Goal: Communication & Community: Answer question/provide support

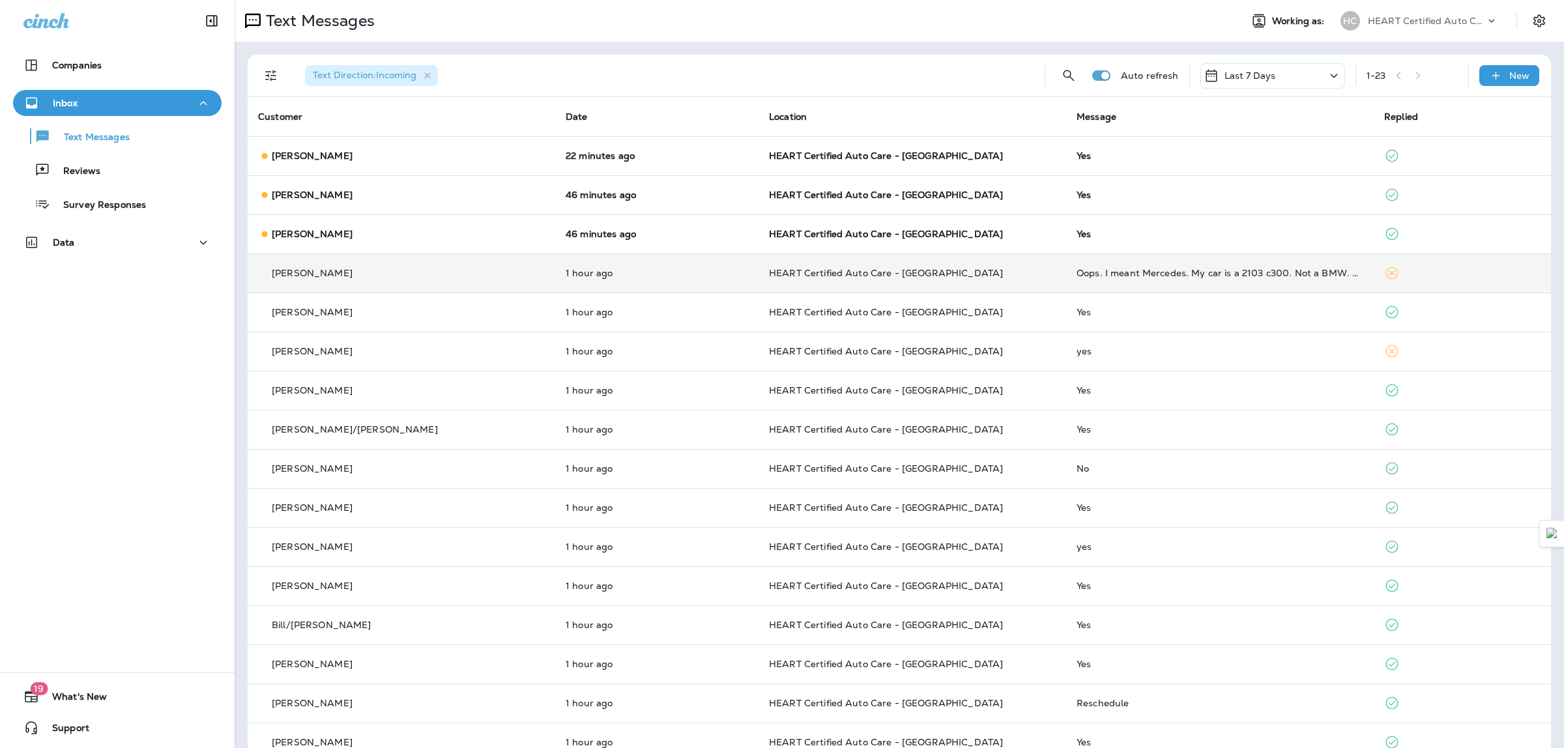
click at [976, 271] on p "HEART Certified Auto Care - [GEOGRAPHIC_DATA]" at bounding box center [912, 273] width 287 height 10
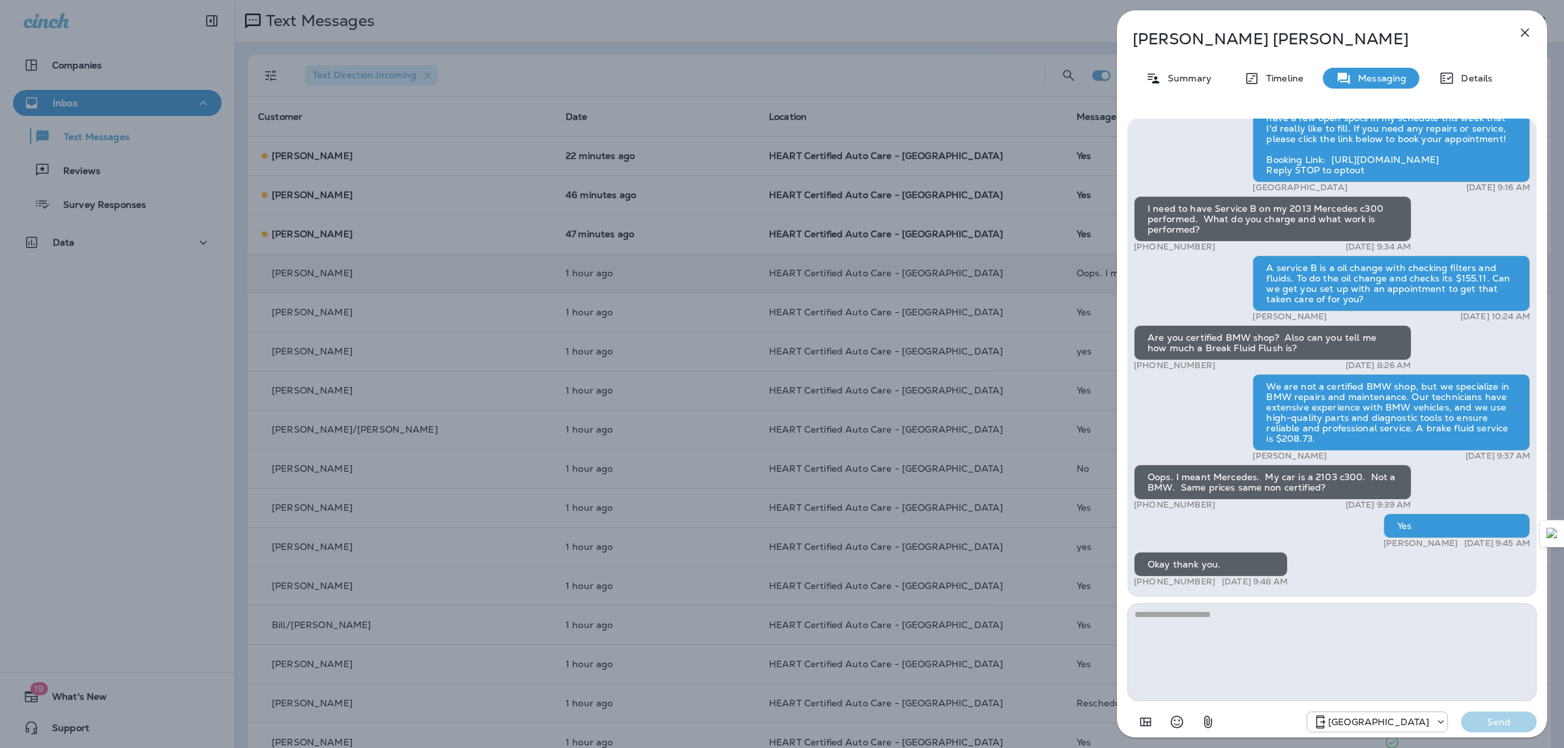
drag, startPoint x: 1527, startPoint y: 33, endPoint x: 1517, endPoint y: 36, distance: 10.3
click at [1526, 33] on icon "button" at bounding box center [1525, 33] width 16 height 16
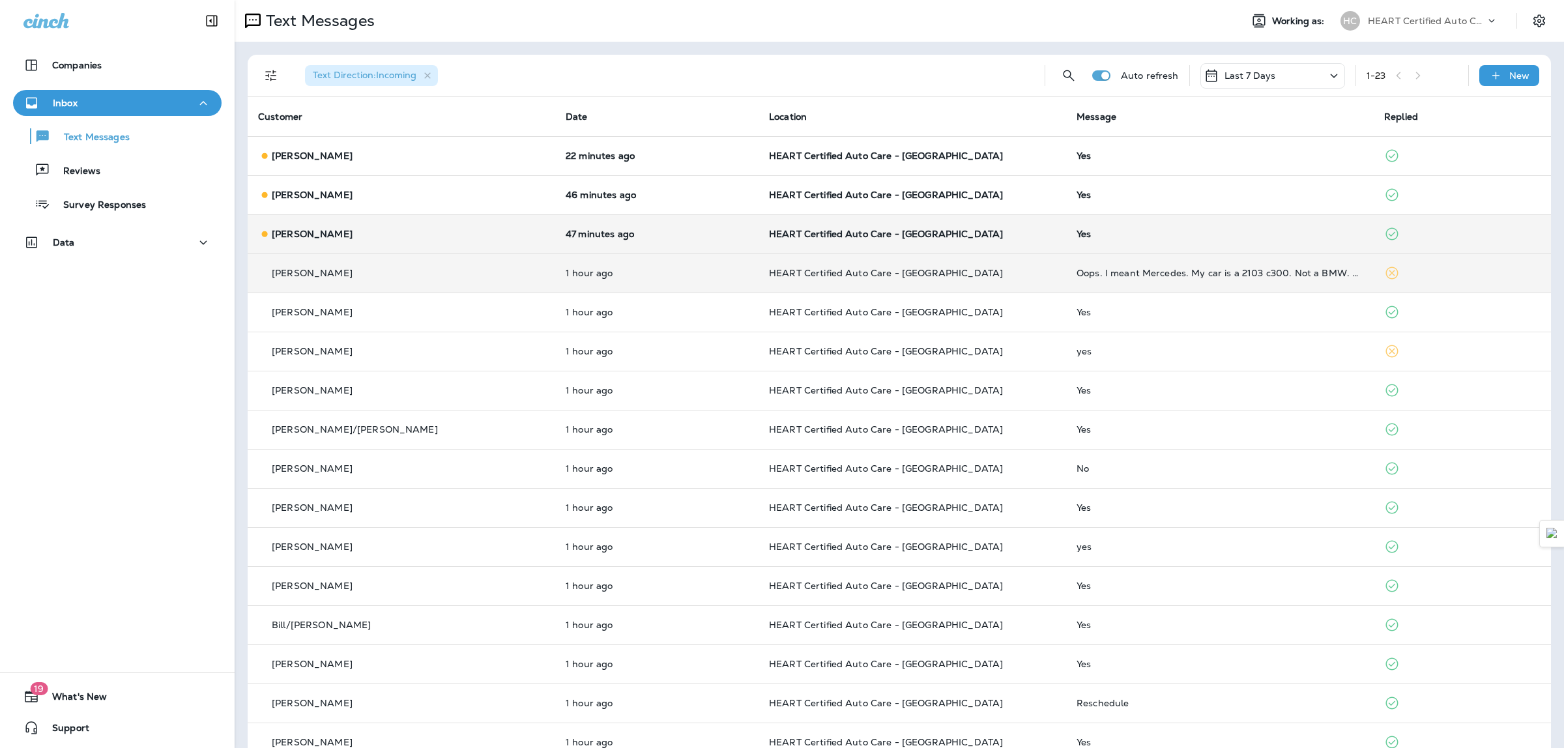
click at [1006, 226] on td "HEART Certified Auto Care - [GEOGRAPHIC_DATA]" at bounding box center [913, 233] width 308 height 39
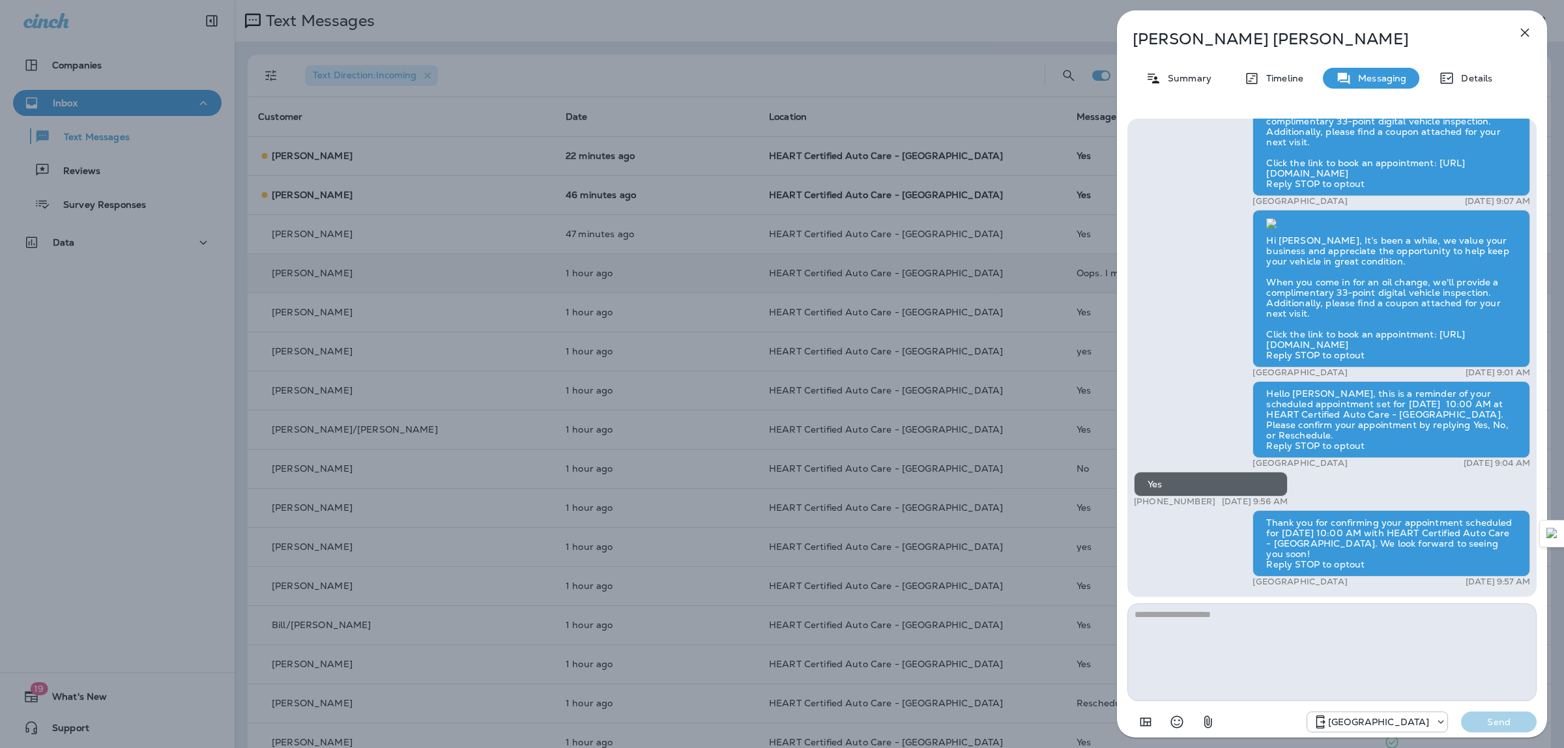
click at [1525, 49] on div "[PERSON_NAME] Summary Timeline Messaging Details Hi [PERSON_NAME]! This is [PER…" at bounding box center [1332, 377] width 430 height 735
click at [1523, 40] on icon "button" at bounding box center [1525, 33] width 16 height 16
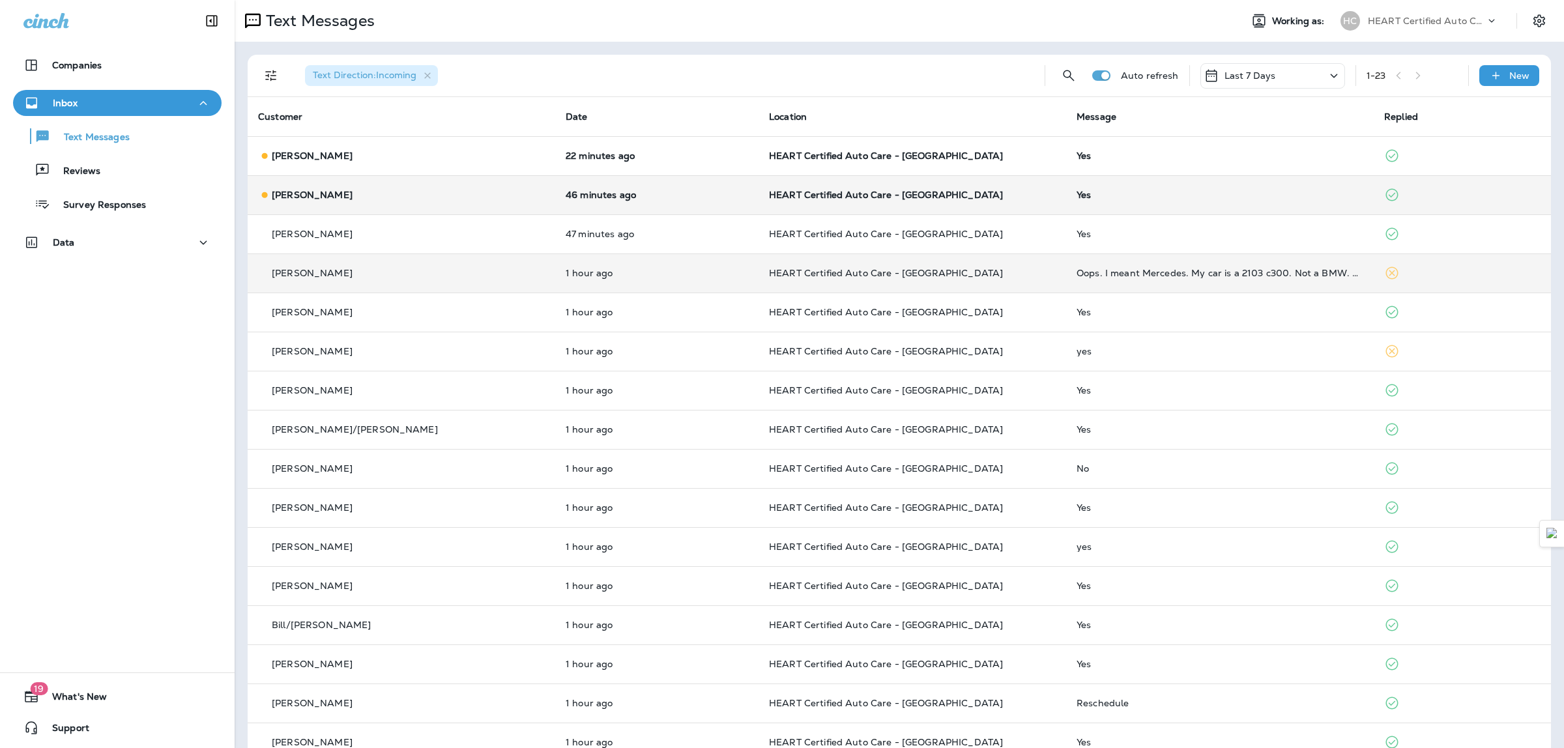
click at [946, 199] on p "HEART Certified Auto Care - [GEOGRAPHIC_DATA]" at bounding box center [912, 195] width 287 height 10
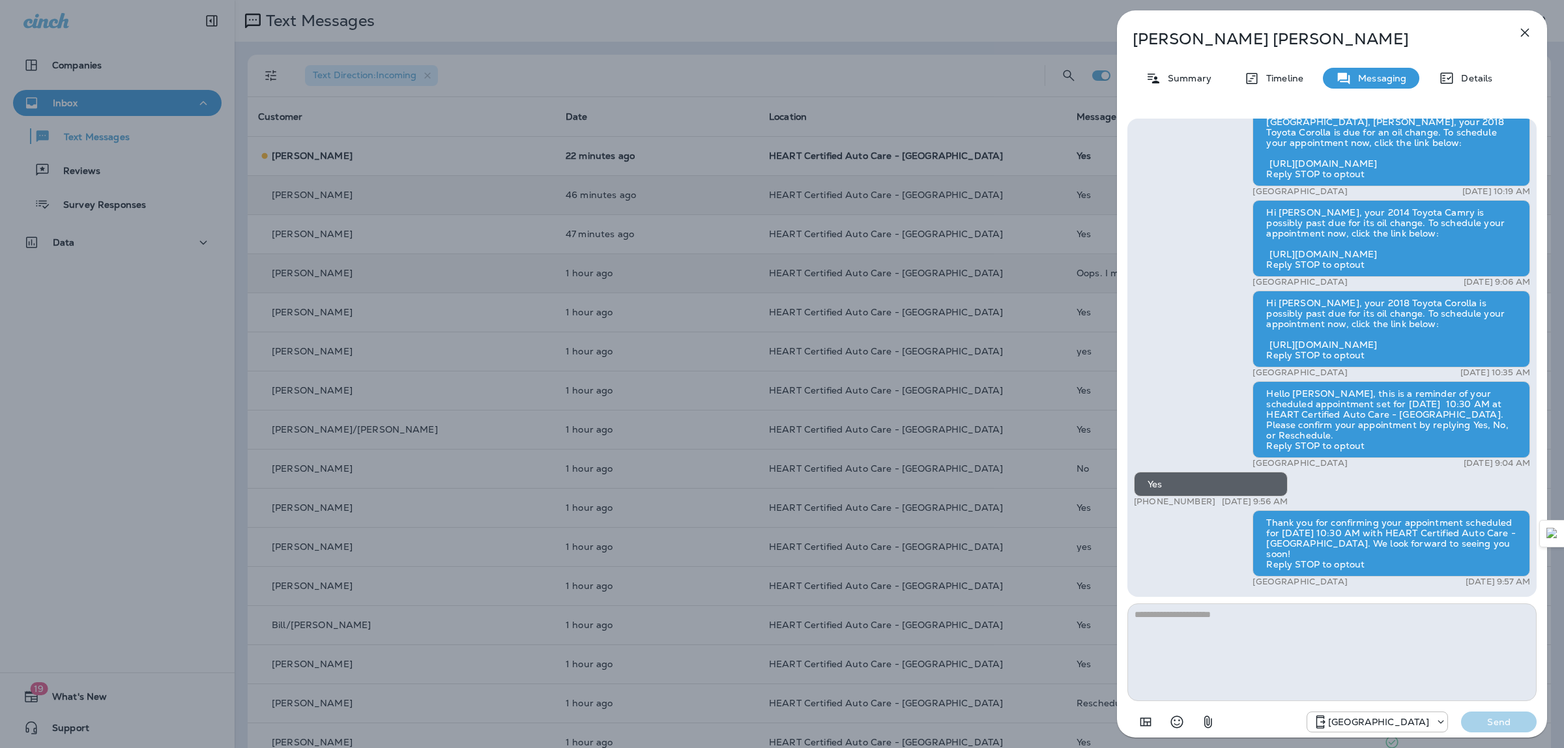
click at [1523, 35] on icon "button" at bounding box center [1525, 33] width 16 height 16
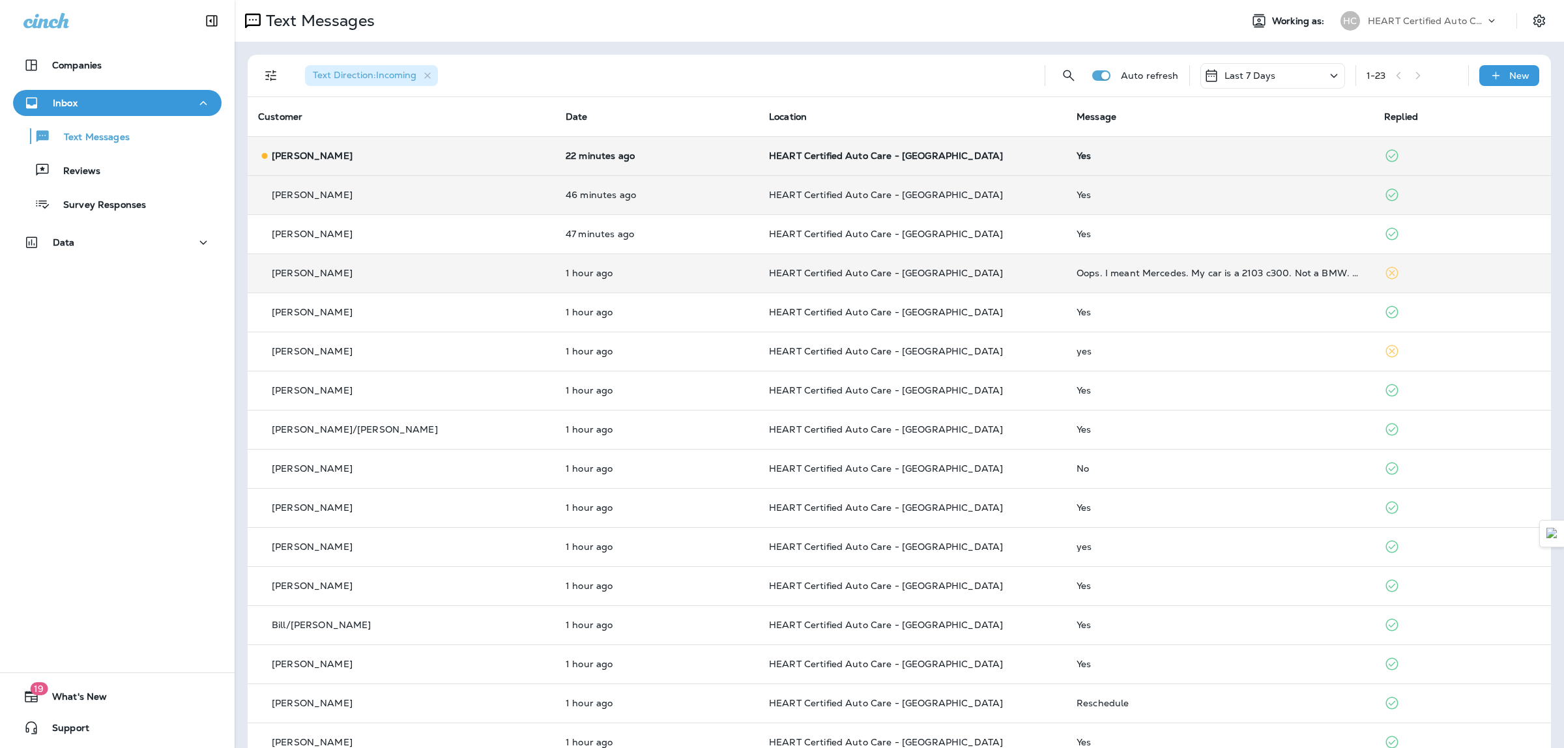
click at [991, 154] on p "HEART Certified Auto Care - [GEOGRAPHIC_DATA]" at bounding box center [912, 156] width 287 height 10
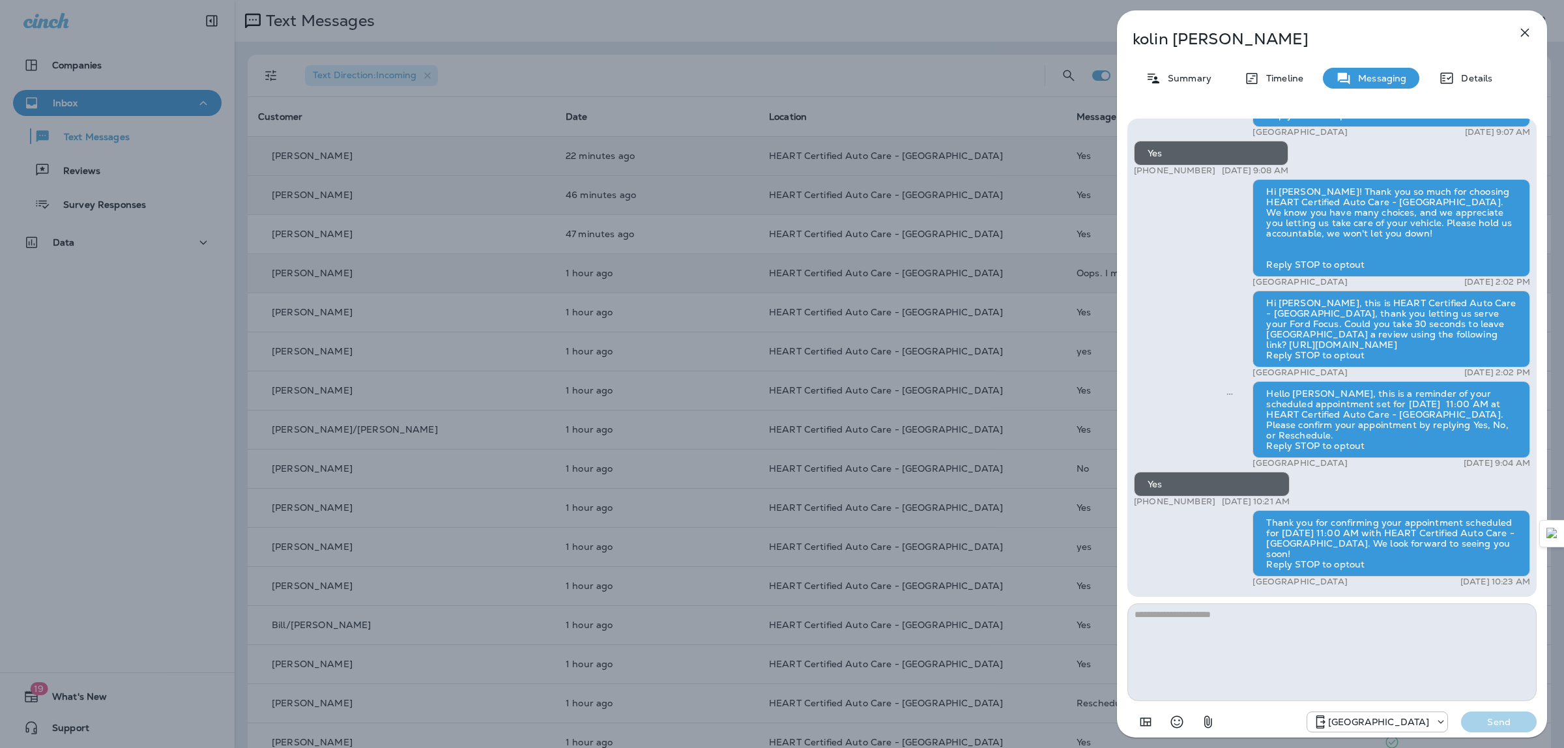
click at [1534, 34] on button "button" at bounding box center [1525, 33] width 26 height 26
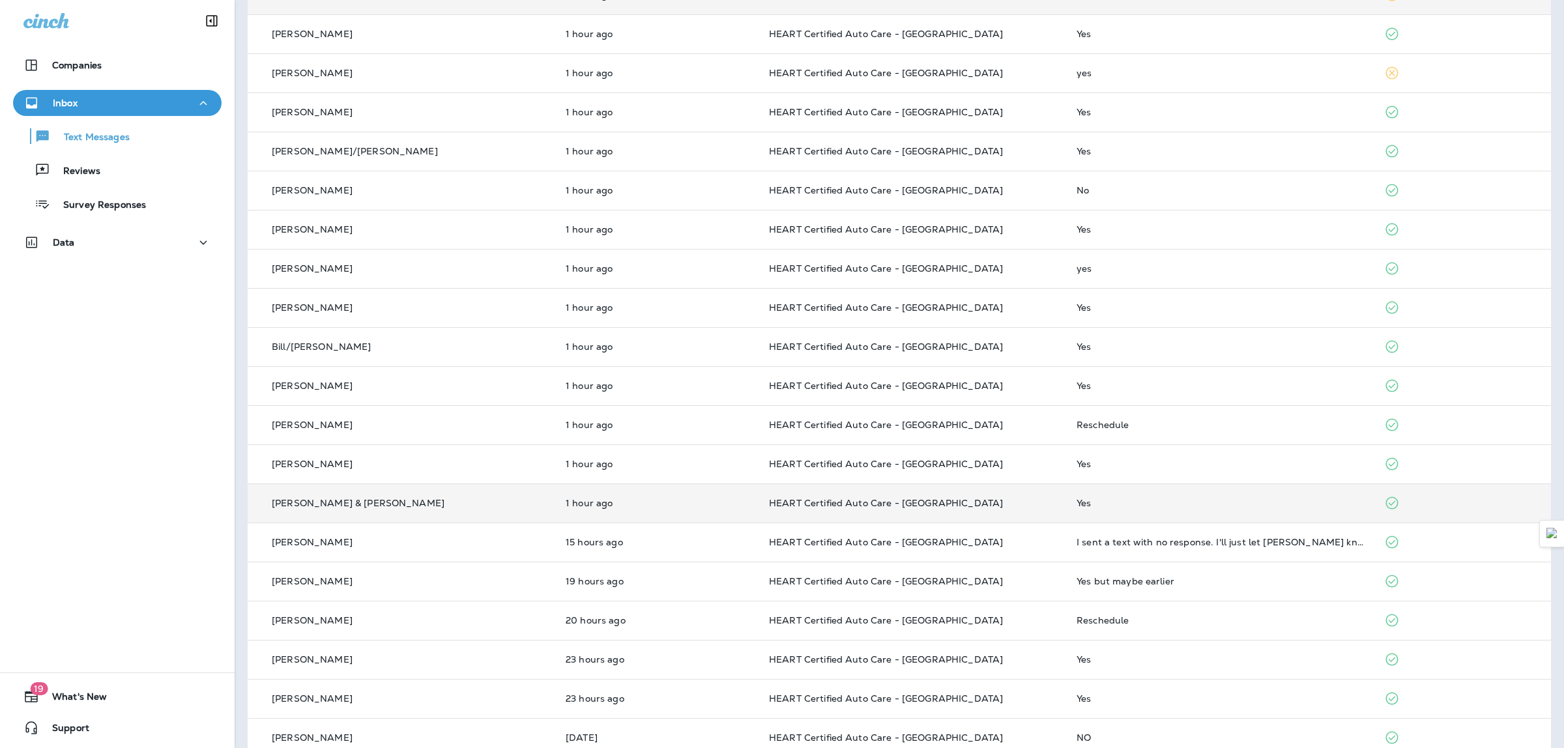
scroll to position [300, 0]
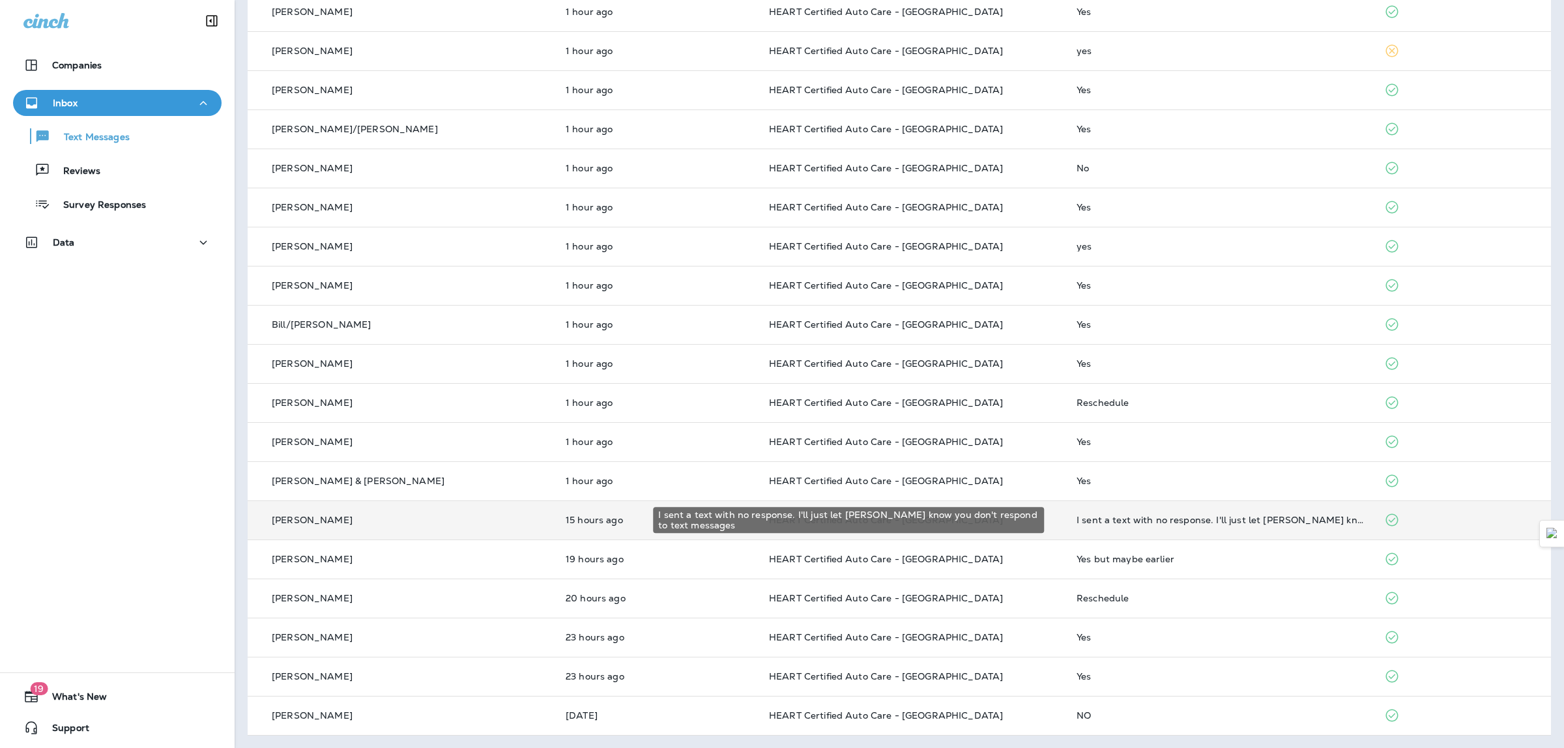
click at [1118, 515] on div "I sent a text with no response. I'll just let [PERSON_NAME] know you don't resp…" at bounding box center [1220, 520] width 287 height 10
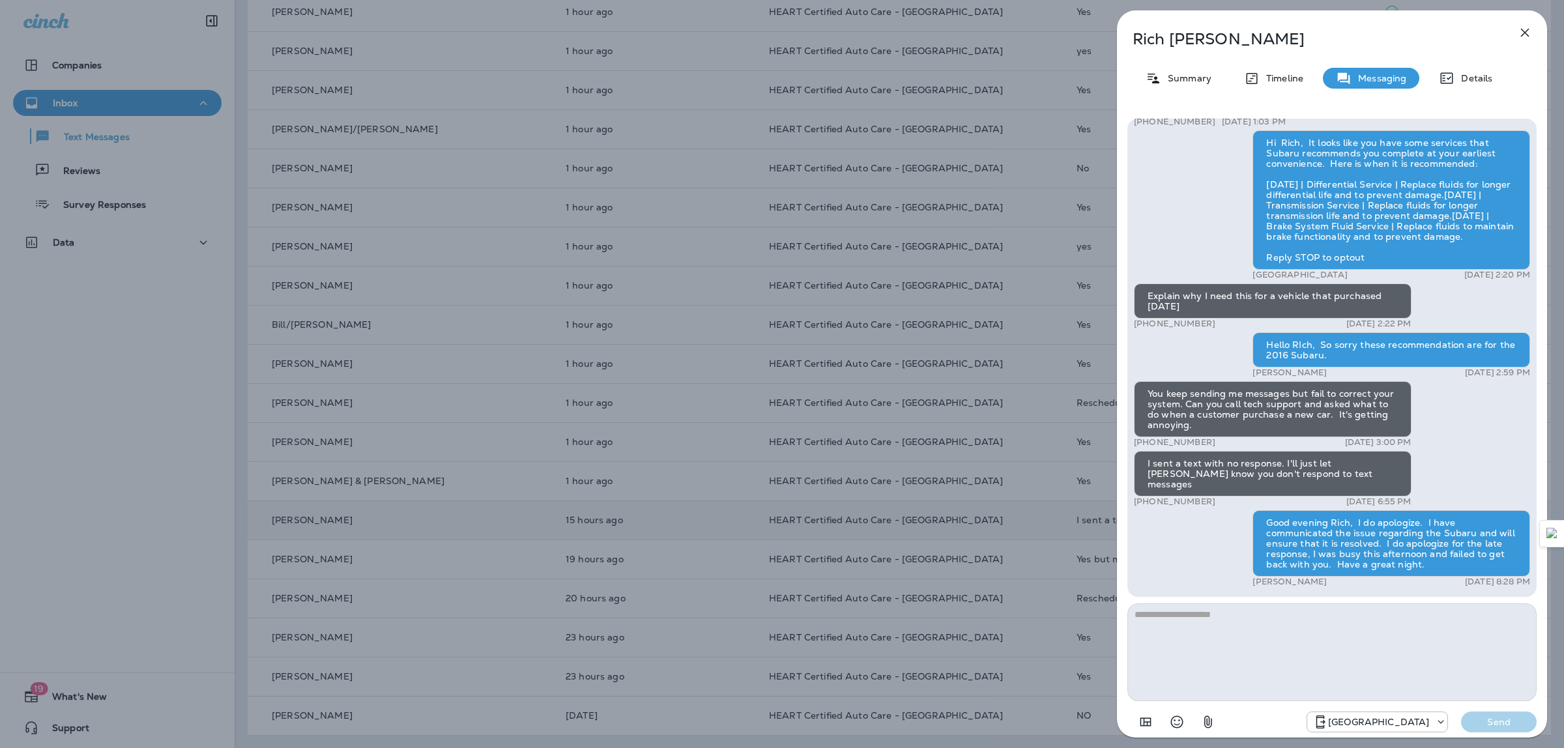
scroll to position [1, 0]
click at [1523, 35] on icon "button" at bounding box center [1525, 33] width 8 height 8
